Goal: Transaction & Acquisition: Book appointment/travel/reservation

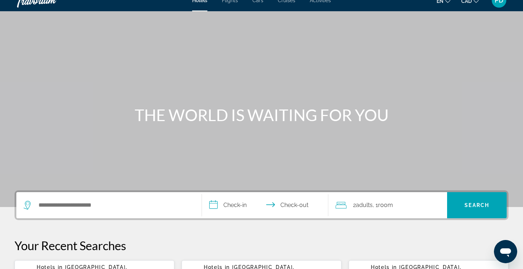
scroll to position [3, 0]
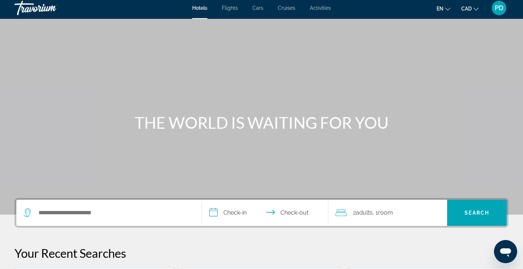
click at [499, 11] on span "PD" at bounding box center [498, 7] width 9 height 7
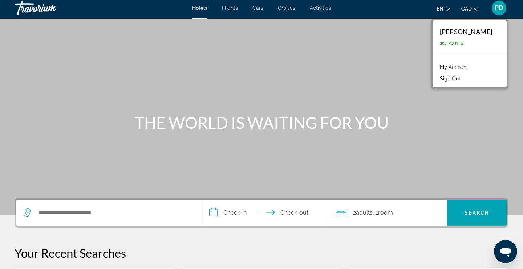
click at [451, 66] on link "My Account" at bounding box center [454, 66] width 36 height 9
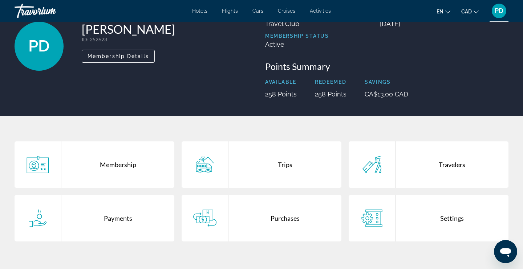
scroll to position [48, 0]
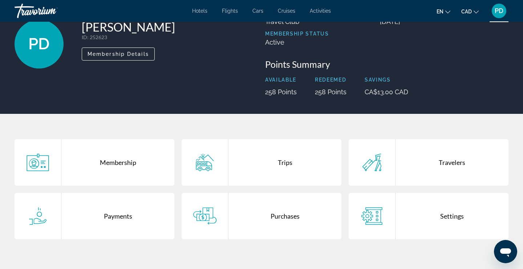
click at [439, 217] on div "Settings" at bounding box center [451, 216] width 113 height 46
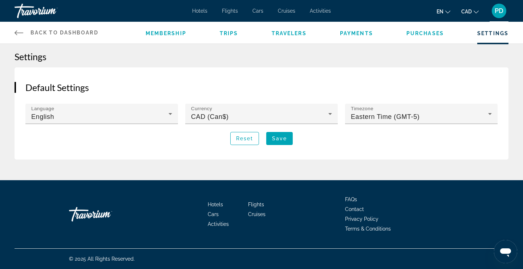
click at [23, 34] on icon "Main content" at bounding box center [19, 32] width 9 height 9
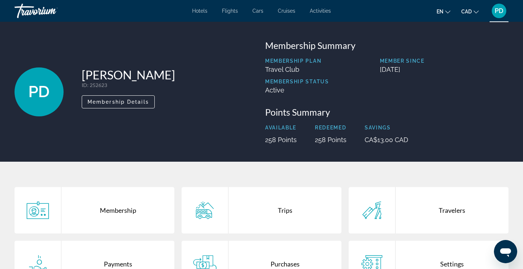
click at [38, 9] on div "Travorium" at bounding box center [51, 10] width 73 height 19
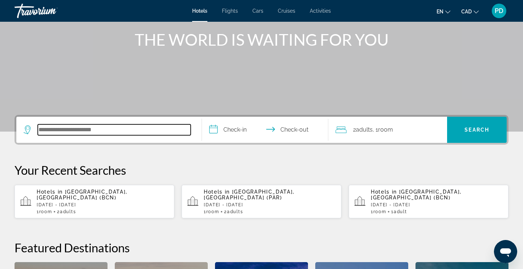
click at [61, 133] on input "Search hotel destination" at bounding box center [114, 129] width 153 height 11
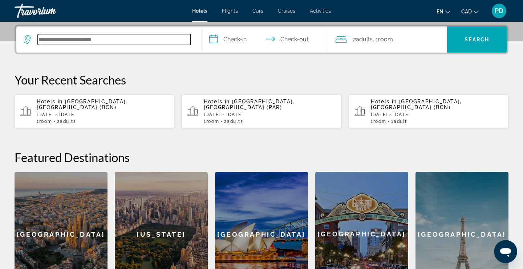
scroll to position [177, 0]
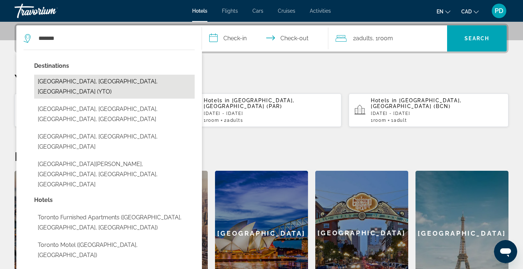
click at [103, 79] on button "Toronto, ON, Canada (YTO)" at bounding box center [114, 87] width 160 height 24
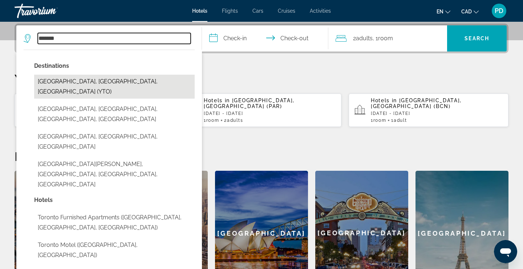
type input "**********"
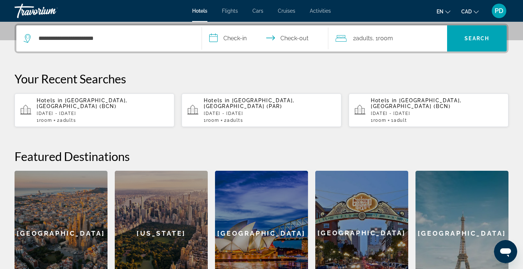
click at [240, 36] on input "**********" at bounding box center [266, 39] width 129 height 28
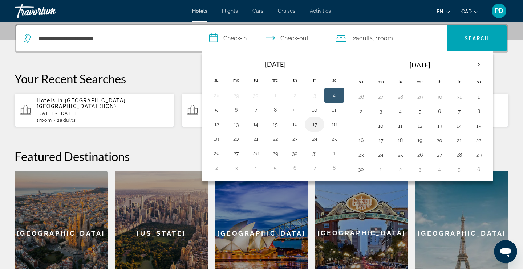
click at [316, 125] on button "17" at bounding box center [314, 124] width 12 height 10
click at [215, 137] on button "19" at bounding box center [217, 139] width 12 height 10
type input "**********"
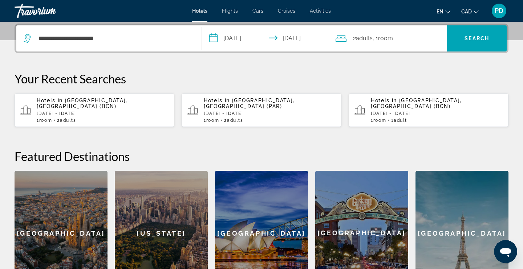
click at [408, 39] on div "2 Adult Adults , 1 Room rooms" at bounding box center [391, 38] width 112 height 10
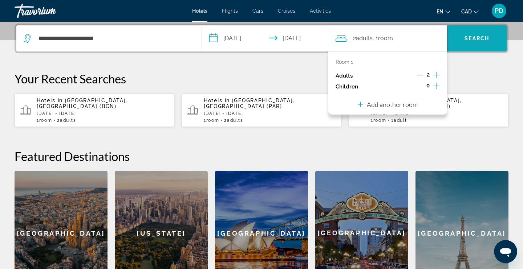
click at [479, 43] on span "Search" at bounding box center [477, 38] width 60 height 17
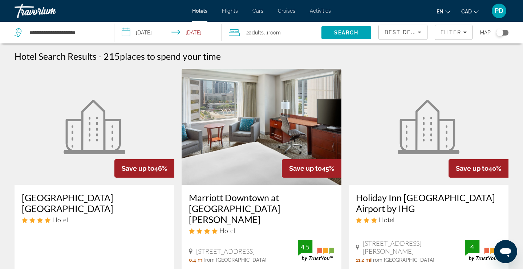
click at [417, 32] on icon "Sort by" at bounding box center [419, 32] width 9 height 9
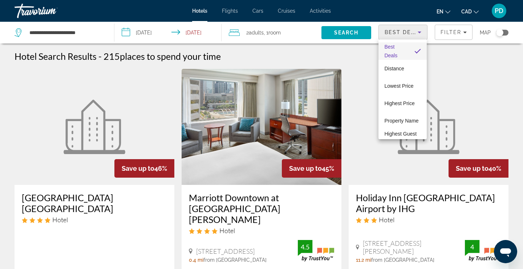
click at [301, 56] on div at bounding box center [261, 134] width 523 height 269
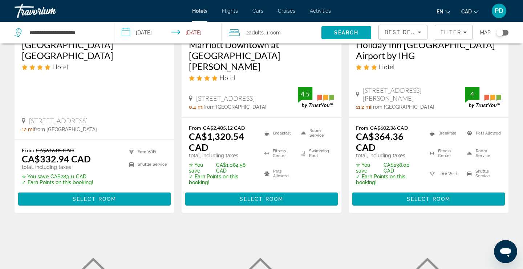
scroll to position [156, 0]
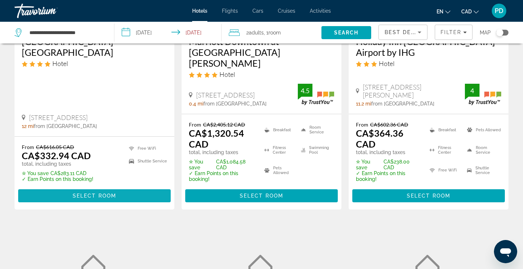
click at [90, 187] on span "Main content" at bounding box center [94, 195] width 152 height 17
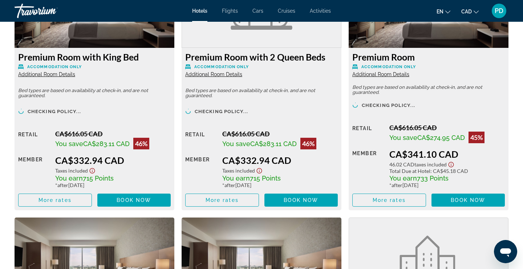
scroll to position [1059, 0]
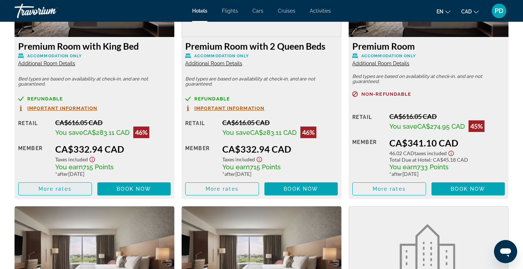
click at [56, 191] on span "More rates" at bounding box center [54, 189] width 33 height 6
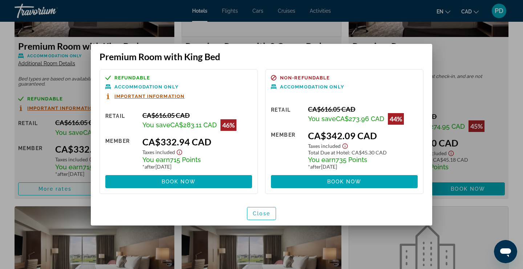
scroll to position [0, 0]
click at [194, 184] on span "Book now" at bounding box center [179, 182] width 34 height 6
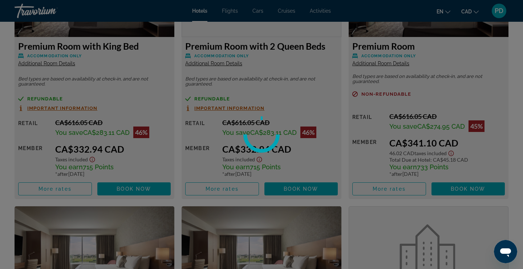
scroll to position [1059, 0]
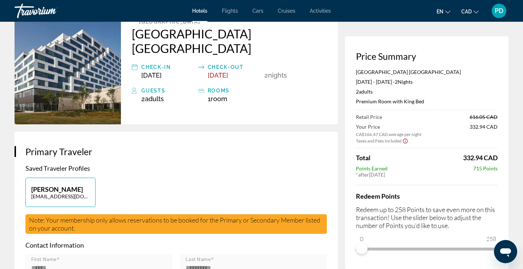
scroll to position [57, 0]
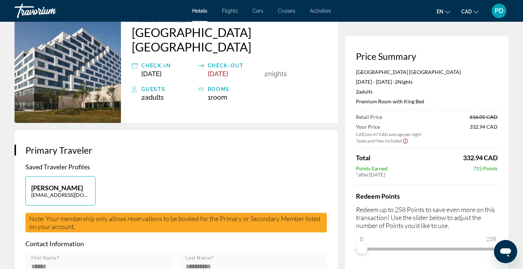
drag, startPoint x: 472, startPoint y: 170, endPoint x: 498, endPoint y: 170, distance: 25.8
click at [498, 170] on div "Price Summary Great Canadian Casino Resort Toronto Oct 17, 2025 - Oct 19, 2025 …" at bounding box center [426, 152] width 163 height 233
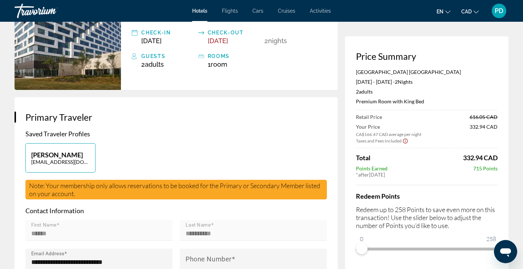
scroll to position [85, 0]
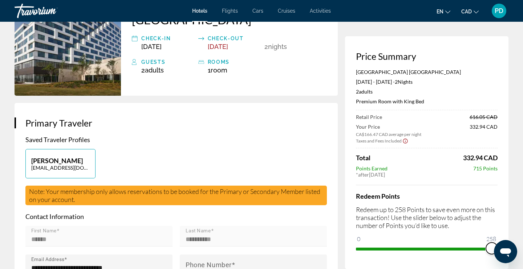
drag, startPoint x: 855, startPoint y: 489, endPoint x: 508, endPoint y: 253, distance: 419.5
click at [506, 142] on div "Price Summary Great Canadian Casino Resort Toronto Oct 17, 2025 - Oct 19, 2025 …" at bounding box center [426, 152] width 163 height 233
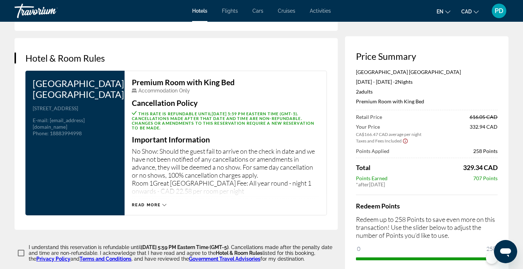
scroll to position [919, 0]
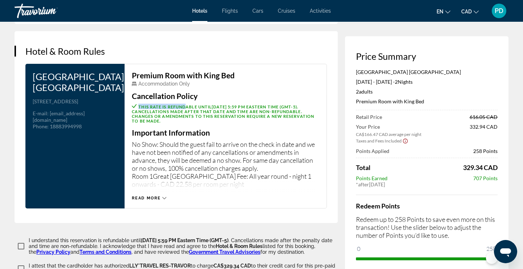
drag, startPoint x: 138, startPoint y: 99, endPoint x: 185, endPoint y: 97, distance: 47.6
click at [185, 104] on p "This rate is refundable until October 10, 2025 at 5:59 PM Eastern Time (GMT-5) …" at bounding box center [225, 114] width 187 height 20
drag, startPoint x: 281, startPoint y: 98, endPoint x: 220, endPoint y: 99, distance: 61.0
click at [220, 105] on span "October 10, 2025 at 5:59 PM Eastern Time (GMT-5)" at bounding box center [254, 107] width 85 height 5
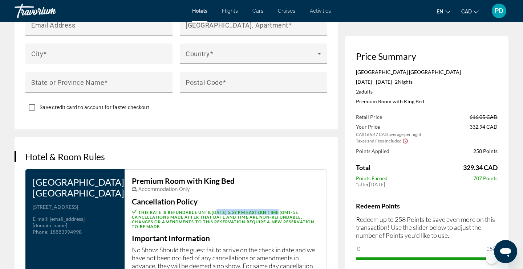
scroll to position [805, 0]
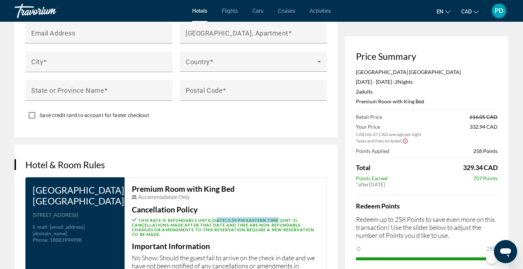
click at [502, 12] on span "PD" at bounding box center [498, 10] width 9 height 7
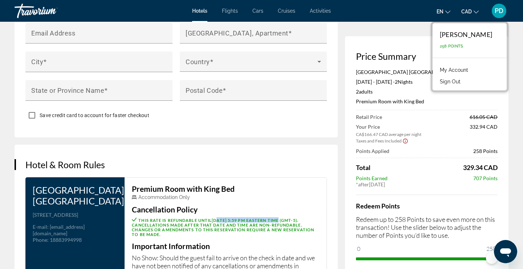
click at [461, 71] on link "My Account" at bounding box center [454, 69] width 36 height 9
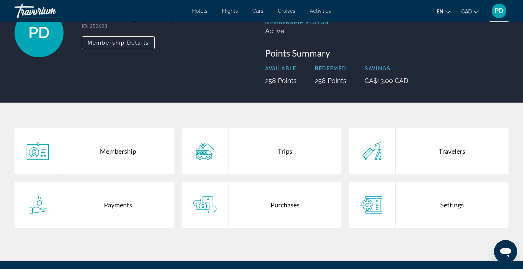
scroll to position [66, 0]
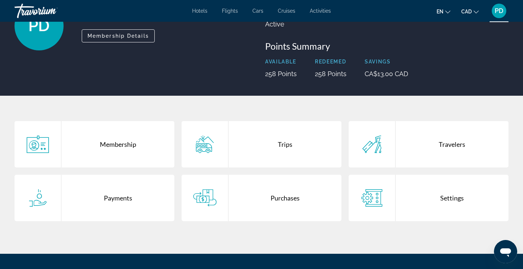
click at [285, 200] on div "Purchases" at bounding box center [284, 198] width 113 height 46
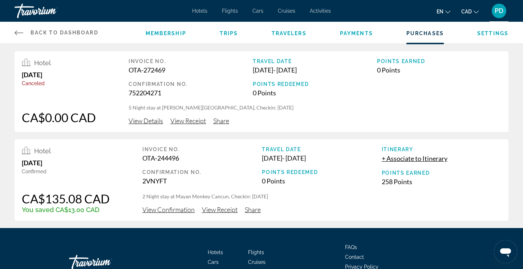
click at [144, 123] on span "View Details" at bounding box center [145, 121] width 34 height 8
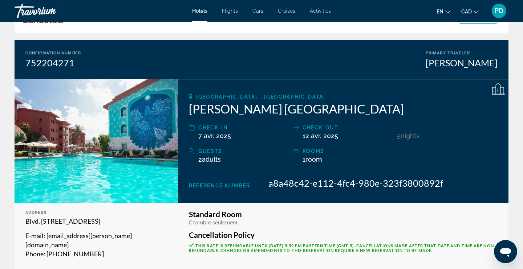
scroll to position [109, 0]
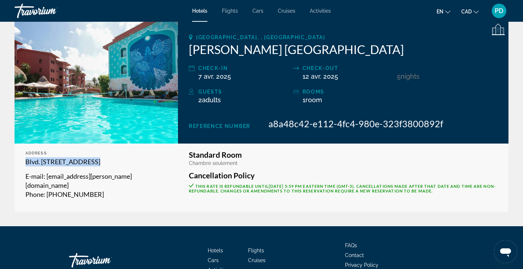
drag, startPoint x: 24, startPoint y: 163, endPoint x: 170, endPoint y: 168, distance: 146.0
click at [170, 168] on div "Address Blvd. Kukulcan 9, Cancun 77500, Mexico E-mail : b2b@selina.com Phone : …" at bounding box center [96, 178] width 163 height 68
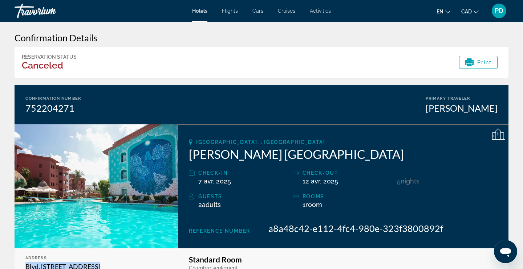
scroll to position [0, 0]
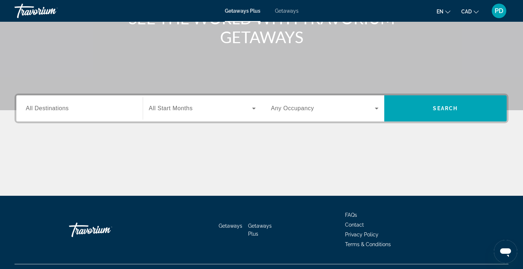
scroll to position [108, 0]
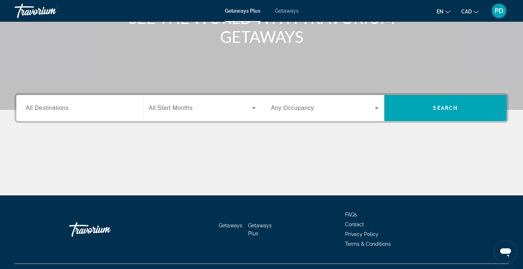
click at [39, 108] on span "All Destinations" at bounding box center [47, 108] width 43 height 6
click at [39, 108] on input "Destination All Destinations" at bounding box center [79, 108] width 107 height 9
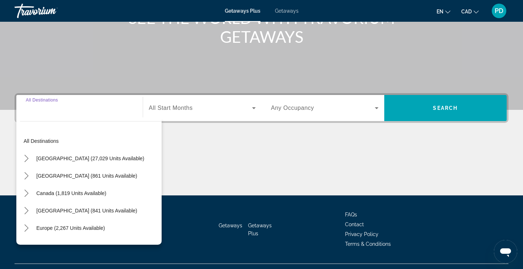
scroll to position [123, 0]
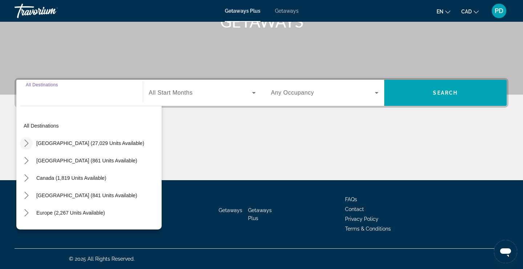
click at [27, 144] on icon "Toggle United States (27,029 units available) submenu" at bounding box center [26, 143] width 4 height 7
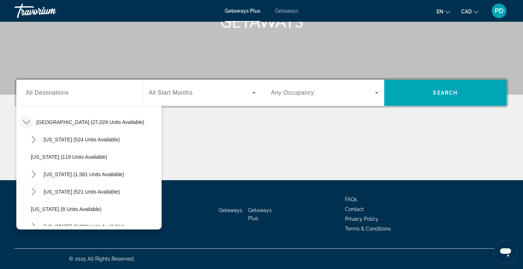
click at [28, 124] on icon "Toggle United States (27,029 units available) submenu" at bounding box center [26, 122] width 7 height 7
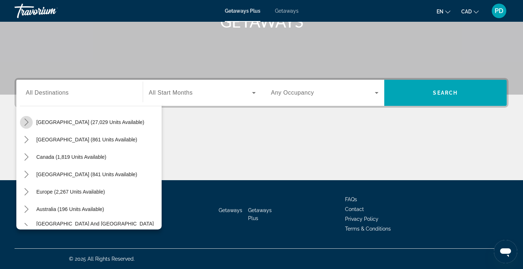
click at [28, 124] on icon "Toggle United States (27,029 units available) submenu" at bounding box center [26, 122] width 7 height 7
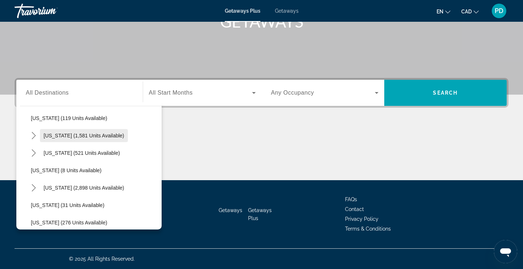
scroll to position [62, 0]
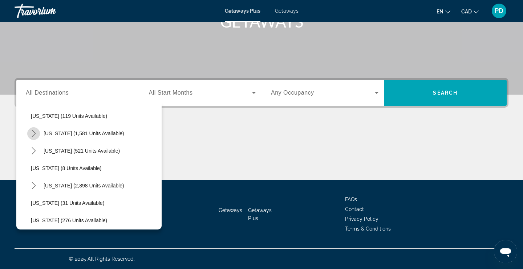
click at [36, 135] on icon "Toggle California (1,581 units available) submenu" at bounding box center [33, 133] width 7 height 7
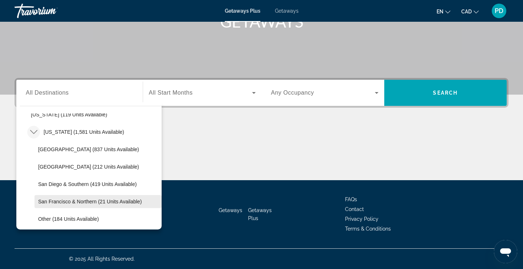
scroll to position [62, 0]
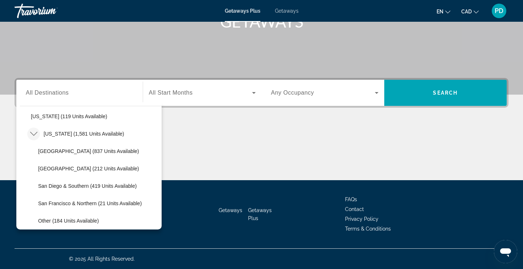
click at [34, 134] on icon "Toggle California (1,581 units available) submenu" at bounding box center [33, 133] width 7 height 7
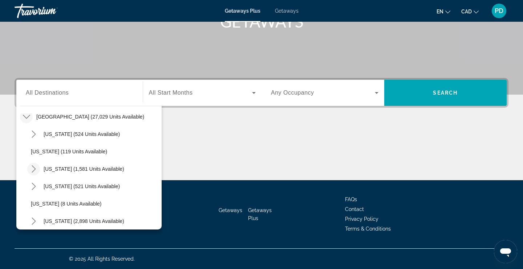
scroll to position [0, 0]
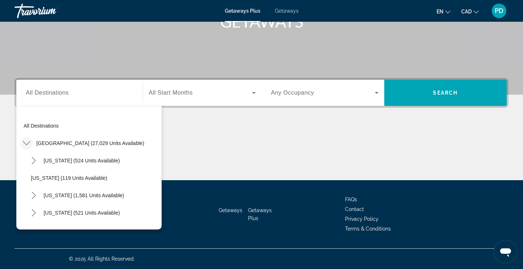
click at [27, 142] on icon "Toggle United States (27,029 units available) submenu" at bounding box center [26, 143] width 7 height 7
click at [29, 179] on icon "Toggle Canada (1,819 units available) submenu" at bounding box center [26, 178] width 7 height 7
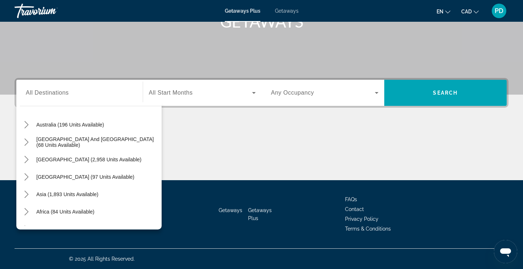
scroll to position [152, 0]
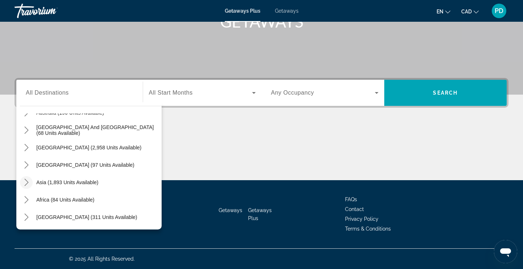
click at [28, 182] on icon "Toggle Asia (1,893 units available) submenu" at bounding box center [26, 182] width 4 height 7
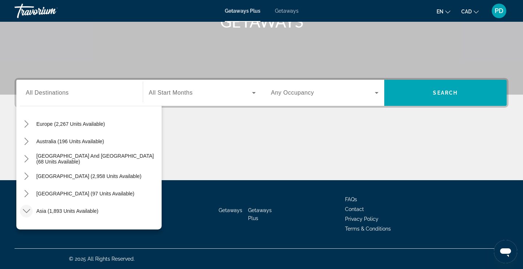
scroll to position [123, 0]
click at [25, 208] on icon "Toggle Asia (1,893 units available) submenu" at bounding box center [26, 211] width 7 height 7
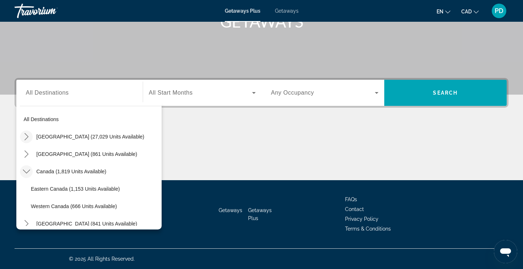
scroll to position [6, 0]
click at [27, 134] on icon "Toggle United States (27,029 units available) submenu" at bounding box center [26, 137] width 7 height 7
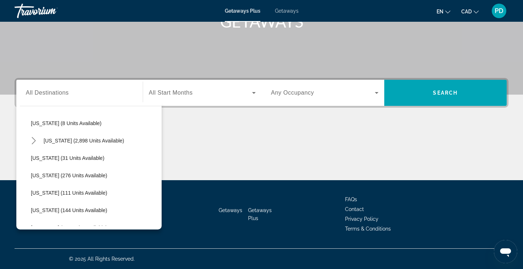
scroll to position [109, 0]
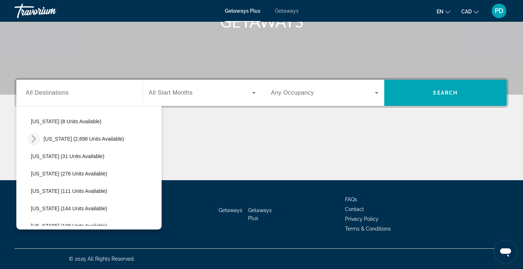
click at [34, 136] on icon "Toggle Florida (2,898 units available) submenu" at bounding box center [33, 138] width 7 height 7
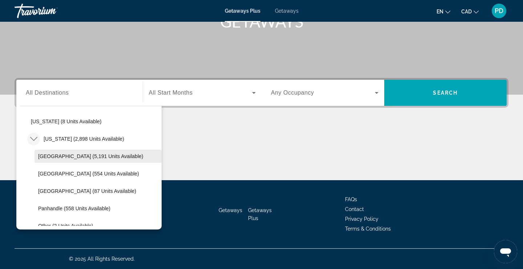
click at [53, 155] on span "[GEOGRAPHIC_DATA] (5,191 units available)" at bounding box center [90, 157] width 105 height 6
type input "**********"
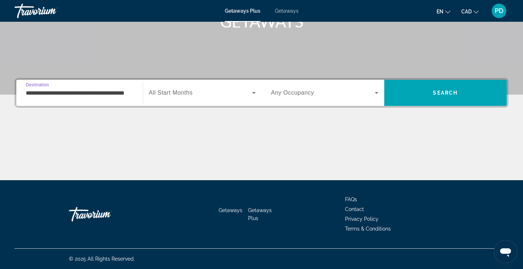
click at [206, 91] on span "Search widget" at bounding box center [200, 93] width 103 height 9
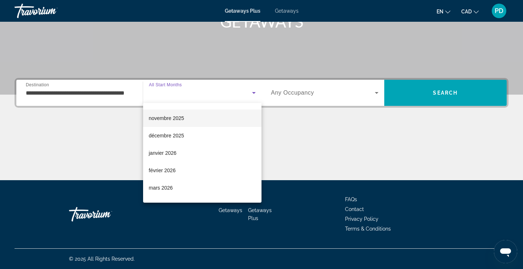
scroll to position [78, 0]
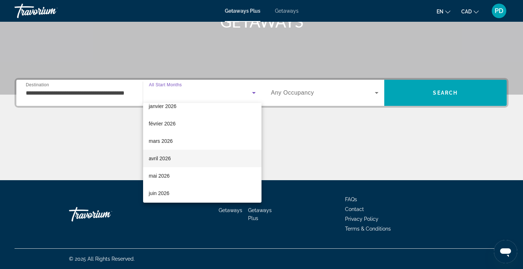
click at [152, 159] on span "avril 2026" at bounding box center [160, 158] width 22 height 9
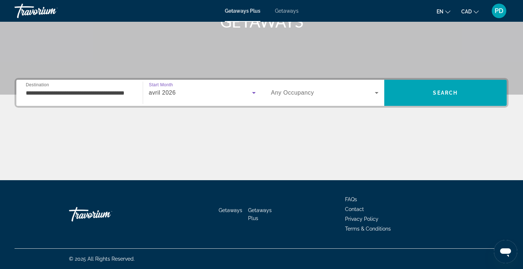
click at [371, 92] on span "Search widget" at bounding box center [323, 93] width 104 height 9
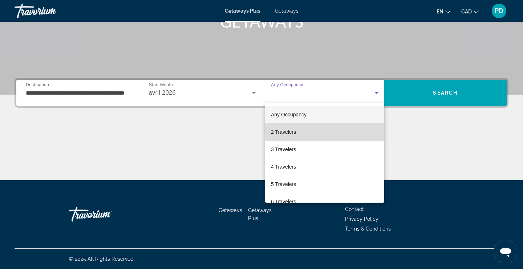
click at [282, 132] on span "2 Travelers" at bounding box center [283, 132] width 25 height 9
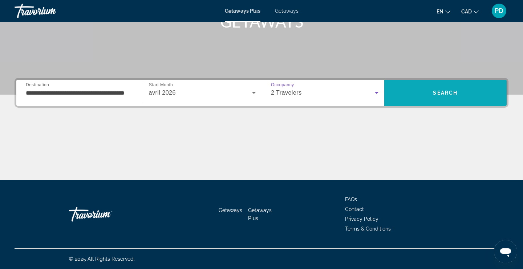
click at [453, 99] on span "Search" at bounding box center [445, 92] width 123 height 17
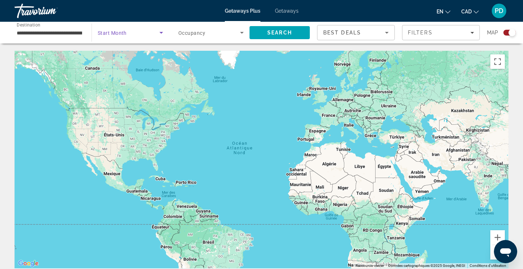
click at [157, 34] on icon "Search widget" at bounding box center [161, 32] width 9 height 9
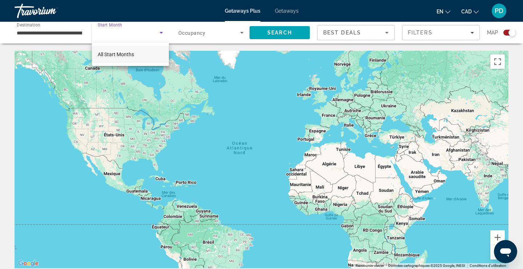
click at [36, 10] on div at bounding box center [261, 134] width 523 height 269
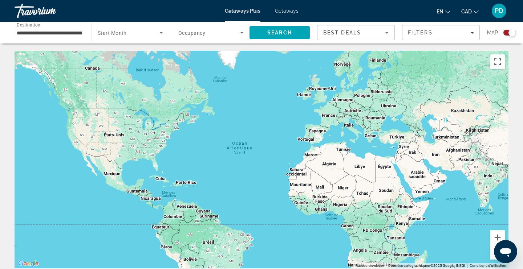
click at [26, 12] on div "Travorium" at bounding box center [51, 10] width 73 height 19
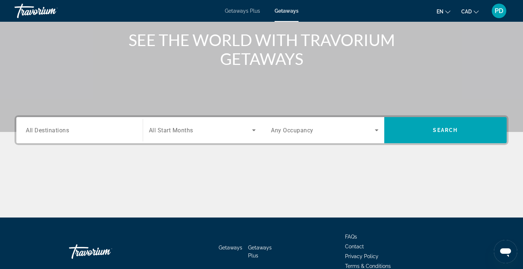
scroll to position [85, 0]
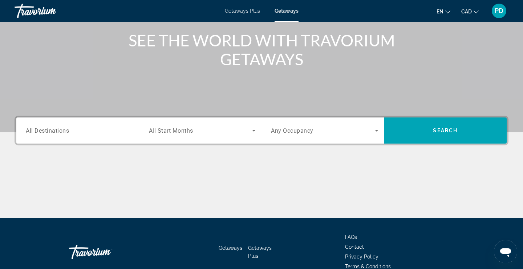
click at [240, 11] on span "Getaways Plus" at bounding box center [242, 11] width 35 height 6
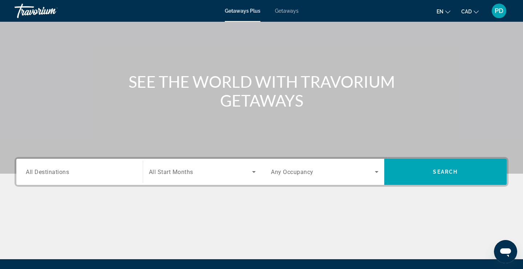
scroll to position [46, 0]
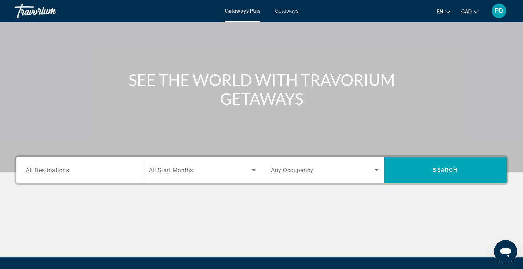
click at [46, 168] on span "All Destinations" at bounding box center [47, 170] width 43 height 7
click at [46, 168] on input "Destination All Destinations" at bounding box center [79, 170] width 107 height 9
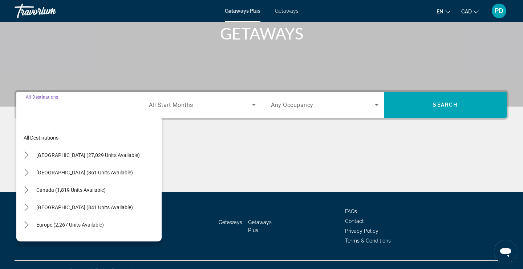
scroll to position [123, 0]
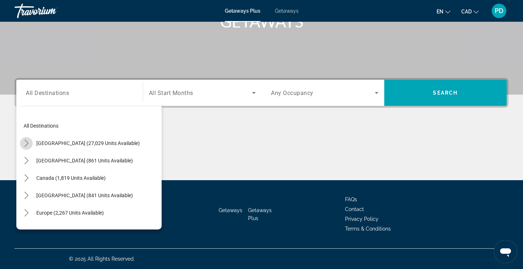
click at [28, 146] on icon "Toggle United States (27,029 units available) submenu" at bounding box center [26, 143] width 7 height 7
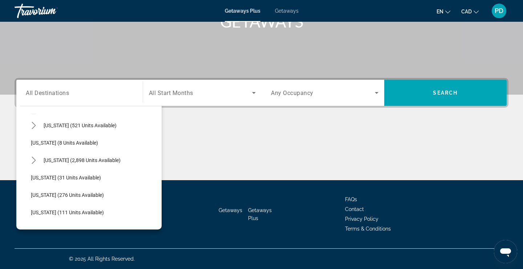
scroll to position [88, 0]
click at [33, 157] on icon "Toggle Florida (2,898 units available) submenu" at bounding box center [34, 159] width 4 height 7
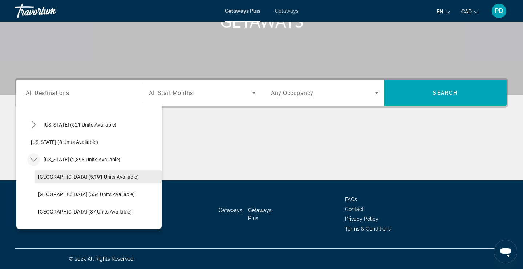
click at [48, 180] on span "Select destination: Orlando & Disney Area (5,191 units available)" at bounding box center [97, 176] width 127 height 17
type input "**********"
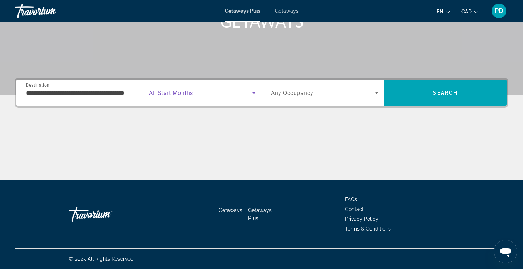
click at [200, 91] on span "Search widget" at bounding box center [200, 93] width 103 height 9
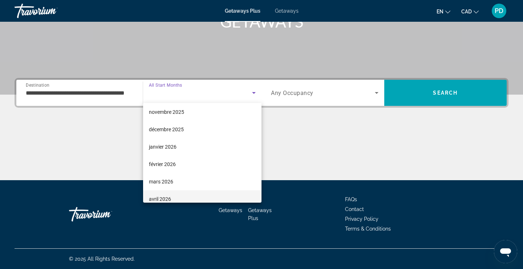
scroll to position [53, 0]
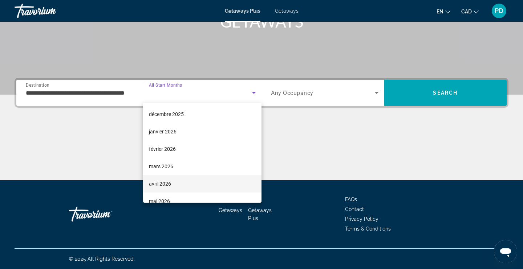
click at [156, 184] on span "avril 2026" at bounding box center [160, 184] width 22 height 9
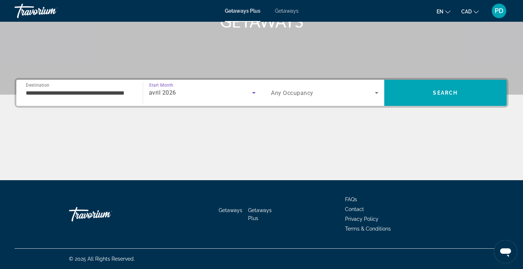
click at [303, 91] on span "Any Occupancy" at bounding box center [292, 93] width 42 height 7
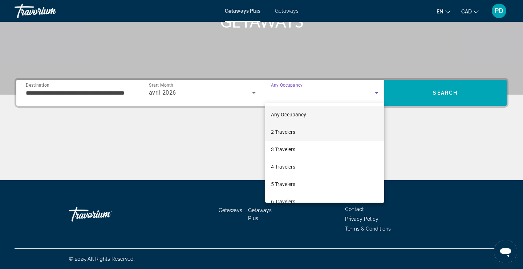
click at [290, 131] on span "2 Travelers" at bounding box center [283, 132] width 24 height 9
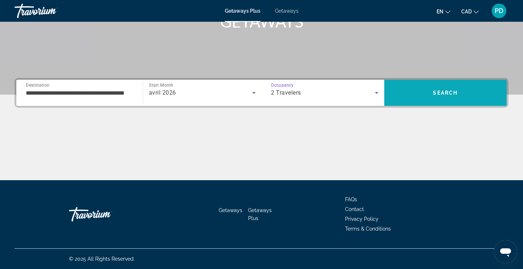
click at [472, 90] on span "Search" at bounding box center [445, 92] width 123 height 17
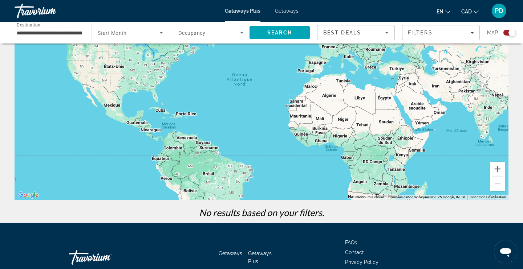
scroll to position [112, 0]
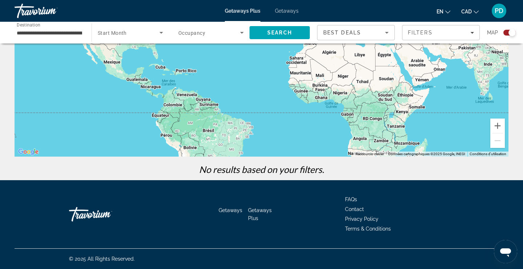
click at [282, 11] on span "Getaways" at bounding box center [287, 11] width 24 height 6
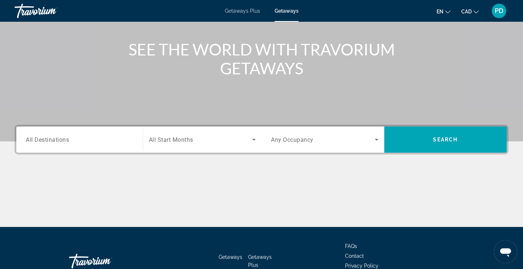
click at [46, 135] on div "Destination All Destinations" at bounding box center [79, 140] width 107 height 21
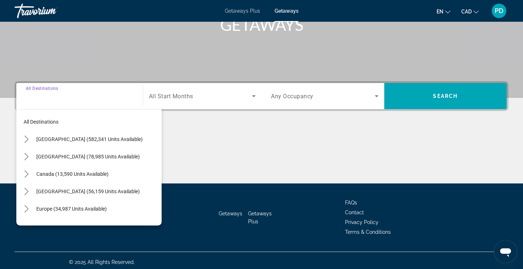
scroll to position [123, 0]
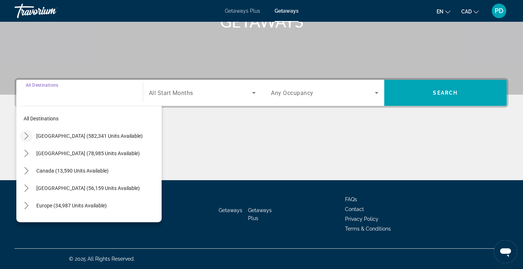
click at [28, 136] on icon "Toggle United States (582,341 units available) submenu" at bounding box center [26, 135] width 4 height 7
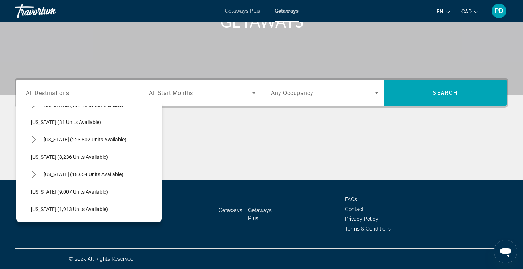
scroll to position [101, 0]
click at [56, 175] on span "[US_STATE] (18,654 units available)" at bounding box center [84, 174] width 80 height 6
type input "**********"
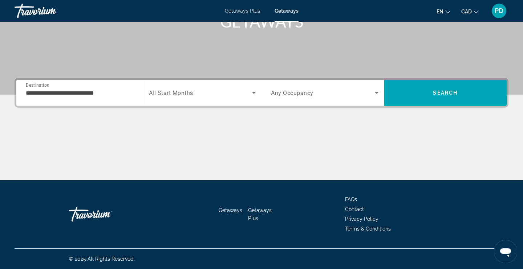
click at [178, 96] on span "All Start Months" at bounding box center [171, 93] width 44 height 7
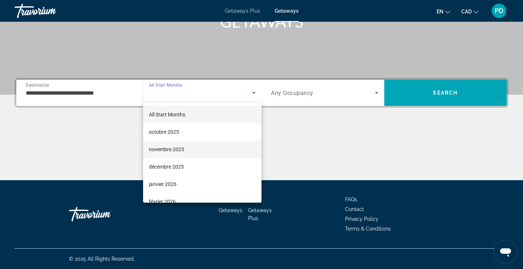
click at [156, 150] on span "novembre 2025" at bounding box center [166, 149] width 35 height 9
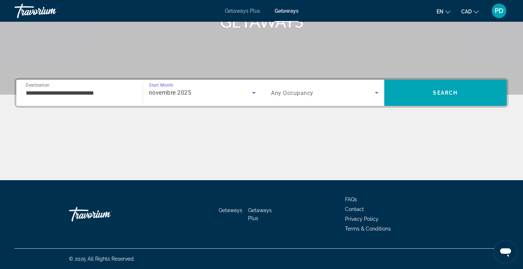
click at [339, 86] on div "Search widget" at bounding box center [324, 93] width 107 height 20
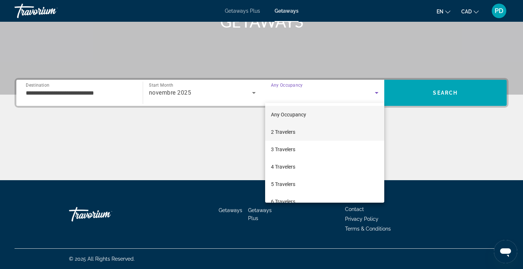
click at [291, 129] on span "2 Travelers" at bounding box center [283, 132] width 24 height 9
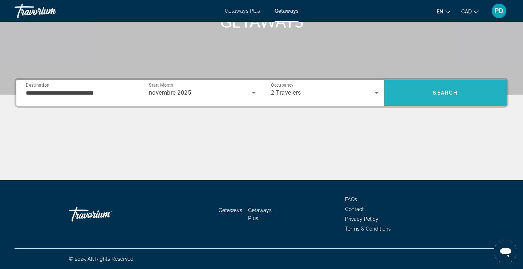
click at [455, 98] on span "Search" at bounding box center [445, 92] width 123 height 17
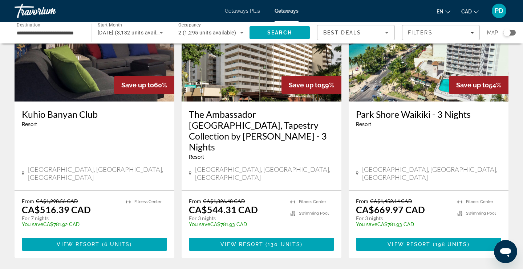
scroll to position [82, 0]
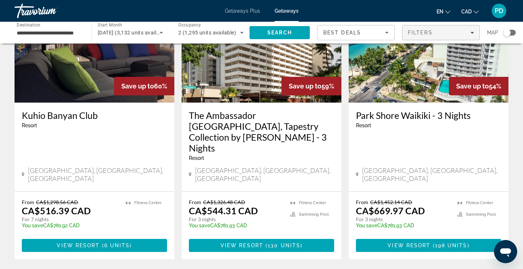
click at [446, 39] on span "Filters" at bounding box center [440, 32] width 77 height 17
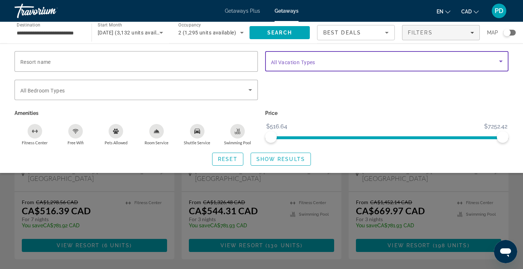
click at [290, 65] on span "Search widget" at bounding box center [385, 61] width 228 height 9
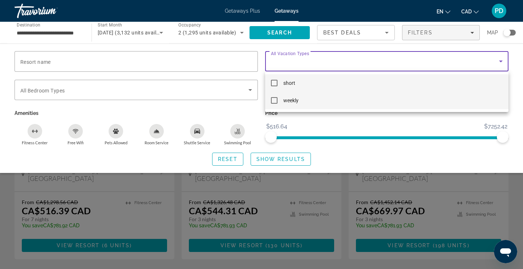
click at [275, 101] on mat-pseudo-checkbox at bounding box center [274, 100] width 7 height 7
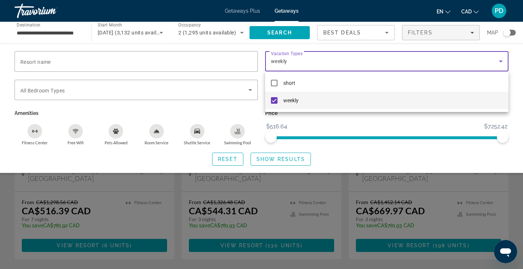
click at [285, 163] on div at bounding box center [261, 134] width 523 height 269
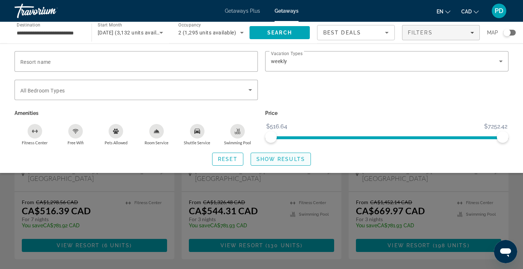
click at [285, 162] on span "Show Results" at bounding box center [280, 159] width 49 height 6
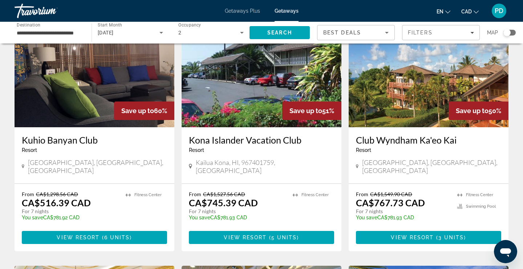
scroll to position [60, 0]
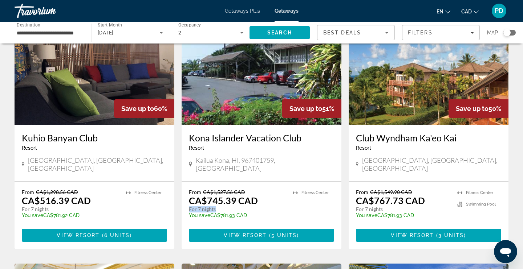
drag, startPoint x: 189, startPoint y: 202, endPoint x: 214, endPoint y: 202, distance: 25.0
click at [214, 206] on p "For 7 nights" at bounding box center [237, 209] width 97 height 7
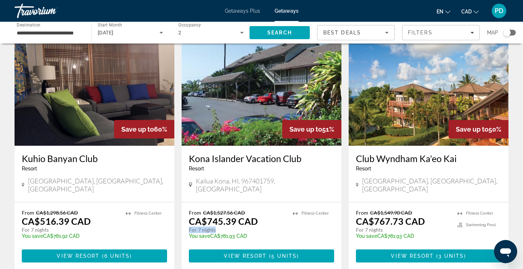
scroll to position [79, 0]
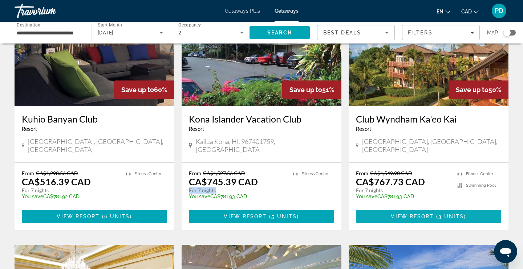
click at [430, 214] on span "View Resort" at bounding box center [412, 217] width 43 height 6
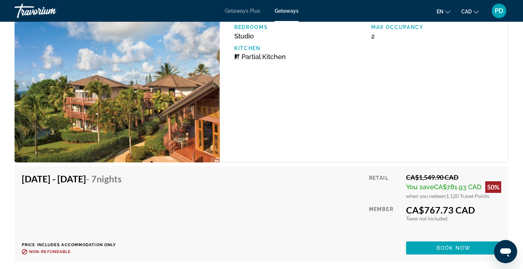
scroll to position [1612, 0]
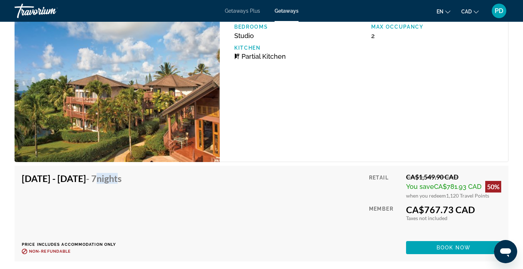
drag, startPoint x: 144, startPoint y: 180, endPoint x: 169, endPoint y: 180, distance: 25.0
click at [122, 180] on span "- 7 Nights" at bounding box center [104, 178] width 36 height 11
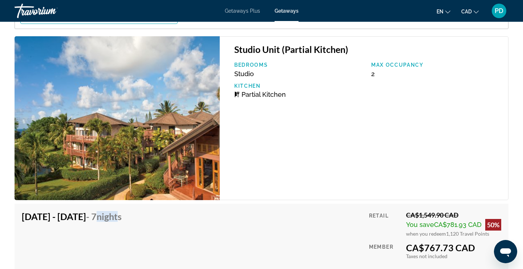
scroll to position [1573, 0]
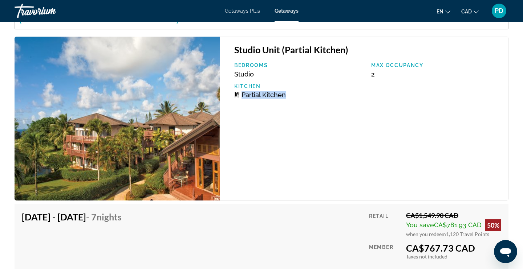
drag, startPoint x: 242, startPoint y: 96, endPoint x: 297, endPoint y: 98, distance: 55.2
click at [298, 98] on div "Partial Kitchen" at bounding box center [299, 95] width 130 height 8
drag, startPoint x: 376, startPoint y: 74, endPoint x: 354, endPoint y: 77, distance: 21.6
click at [355, 77] on div "Bedrooms Studio Max Occupancy 2 Kitchen Partial Kitchen" at bounding box center [367, 83] width 274 height 42
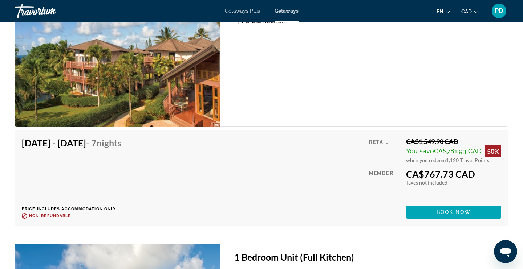
scroll to position [1648, 0]
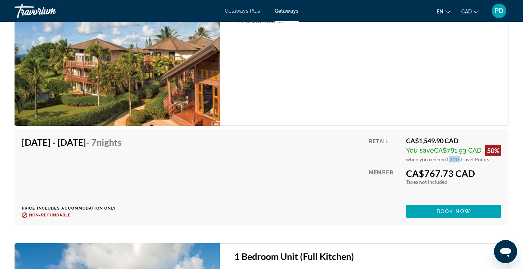
drag, startPoint x: 445, startPoint y: 160, endPoint x: 458, endPoint y: 160, distance: 13.4
click at [458, 160] on span "1,120 Travel Points" at bounding box center [467, 159] width 43 height 6
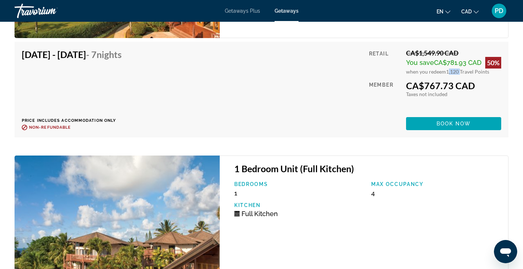
scroll to position [1714, 0]
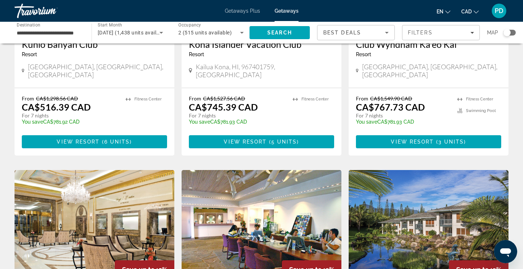
scroll to position [142, 0]
